Goal: Task Accomplishment & Management: Complete application form

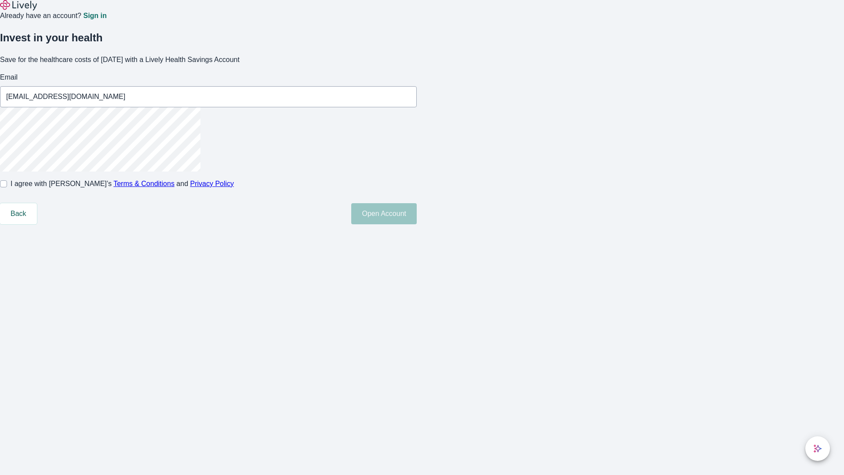
click at [7, 187] on input "I agree with Lively’s Terms & Conditions and Privacy Policy" at bounding box center [3, 183] width 7 height 7
checkbox input "true"
click at [417, 224] on button "Open Account" at bounding box center [383, 213] width 65 height 21
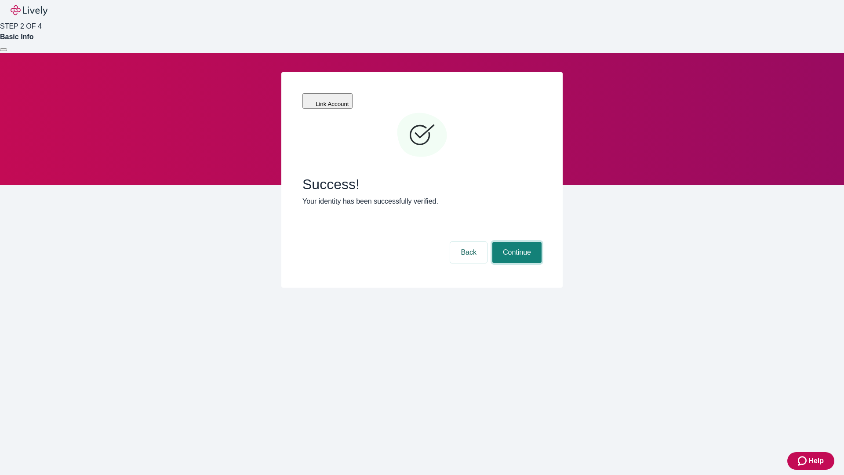
click at [516, 242] on button "Continue" at bounding box center [516, 252] width 49 height 21
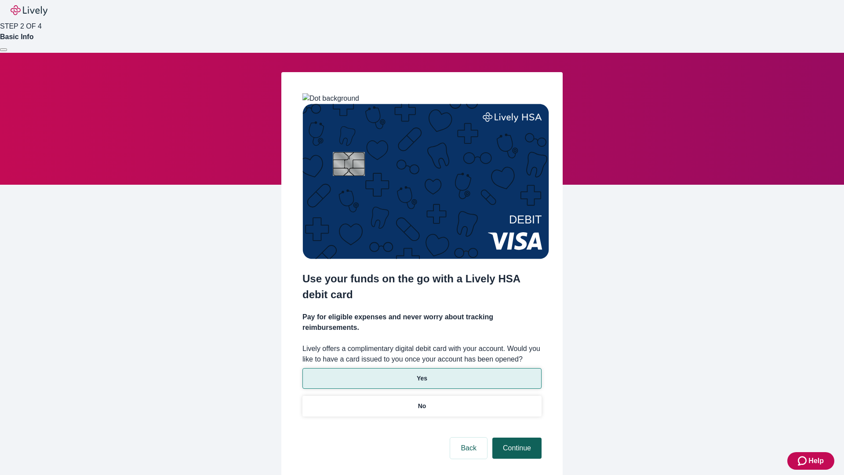
click at [421, 374] on p "Yes" at bounding box center [422, 378] width 11 height 9
click at [516, 437] on button "Continue" at bounding box center [516, 447] width 49 height 21
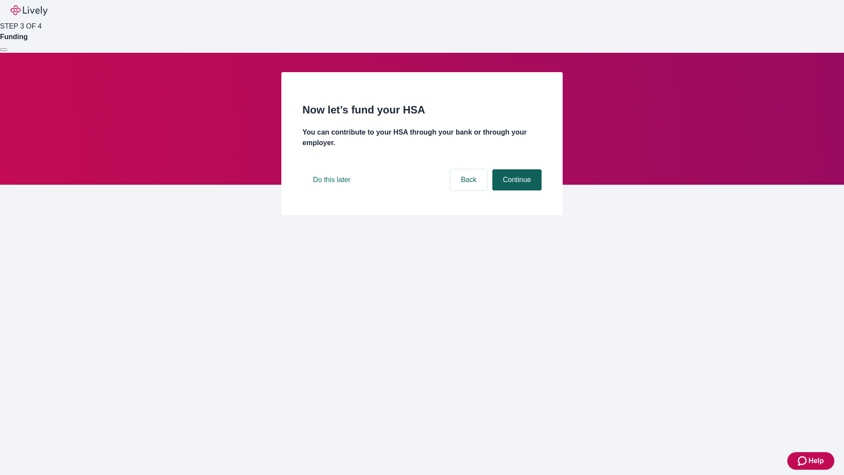
click at [516, 190] on button "Continue" at bounding box center [516, 179] width 49 height 21
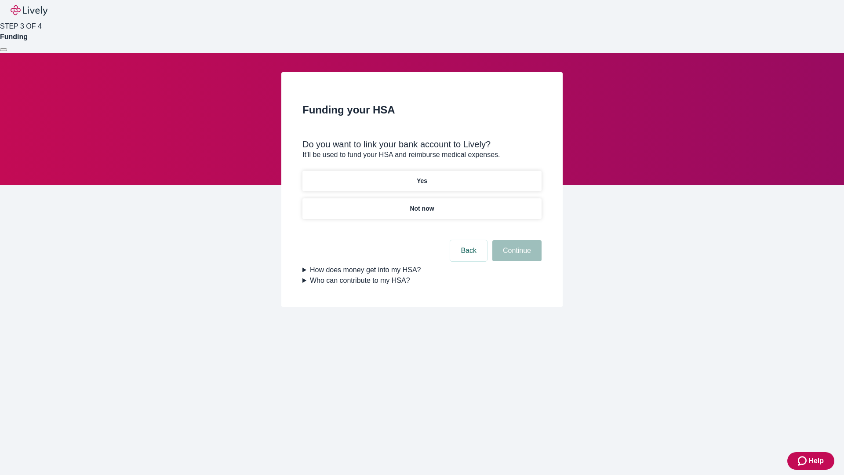
click at [421, 204] on p "Not now" at bounding box center [422, 208] width 24 height 9
click at [516, 256] on button "Continue" at bounding box center [516, 250] width 49 height 21
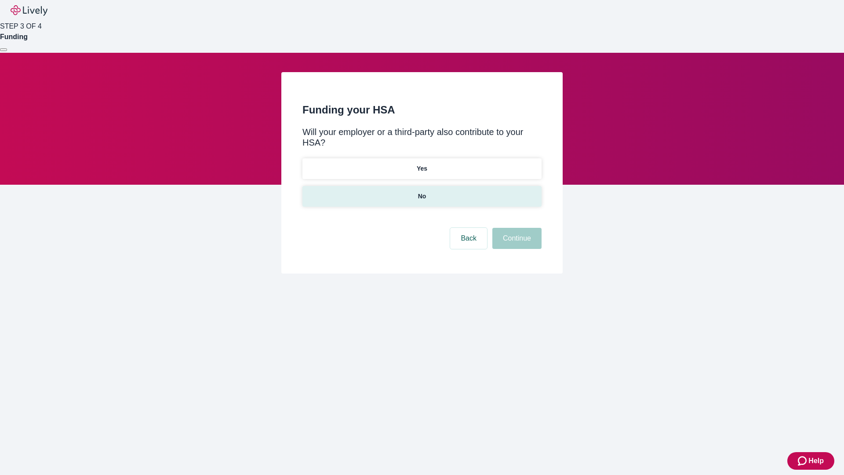
click at [421, 192] on p "No" at bounding box center [422, 196] width 8 height 9
click at [516, 228] on button "Continue" at bounding box center [516, 238] width 49 height 21
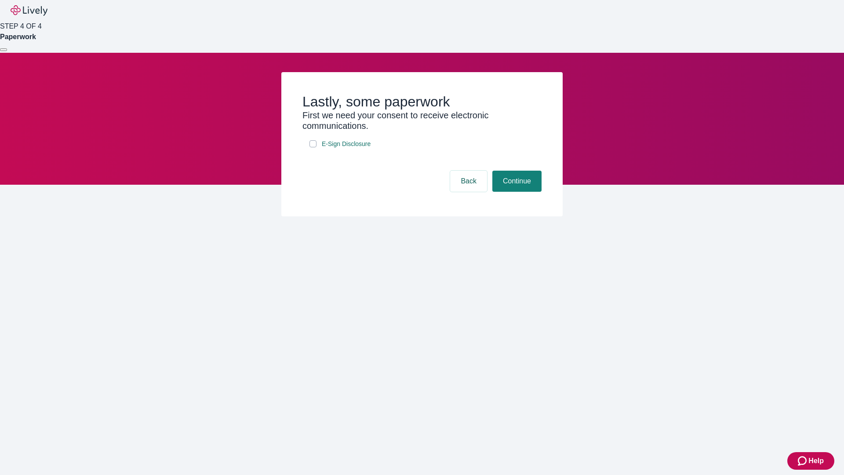
click at [313, 147] on input "E-Sign Disclosure" at bounding box center [312, 143] width 7 height 7
checkbox input "true"
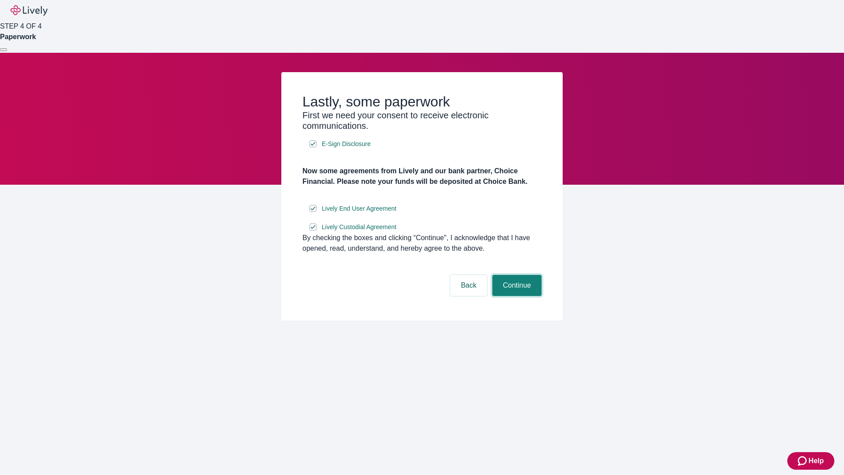
click at [516, 296] on button "Continue" at bounding box center [516, 285] width 49 height 21
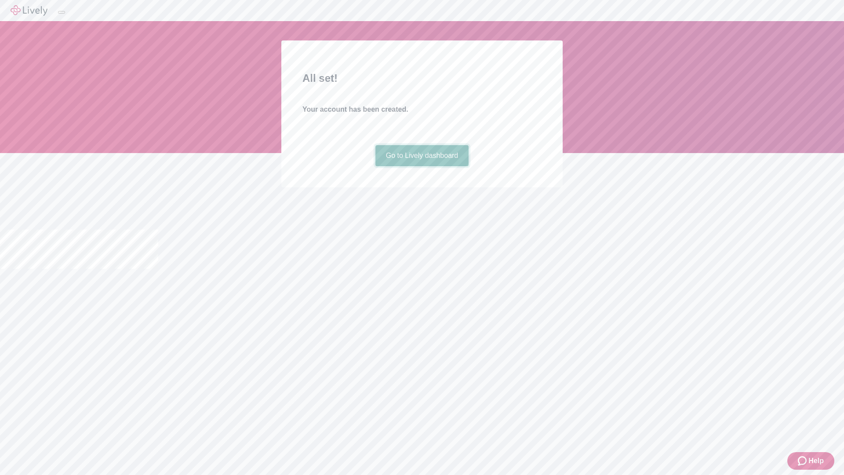
click at [421, 166] on link "Go to Lively dashboard" at bounding box center [422, 155] width 94 height 21
